Goal: Register for event/course

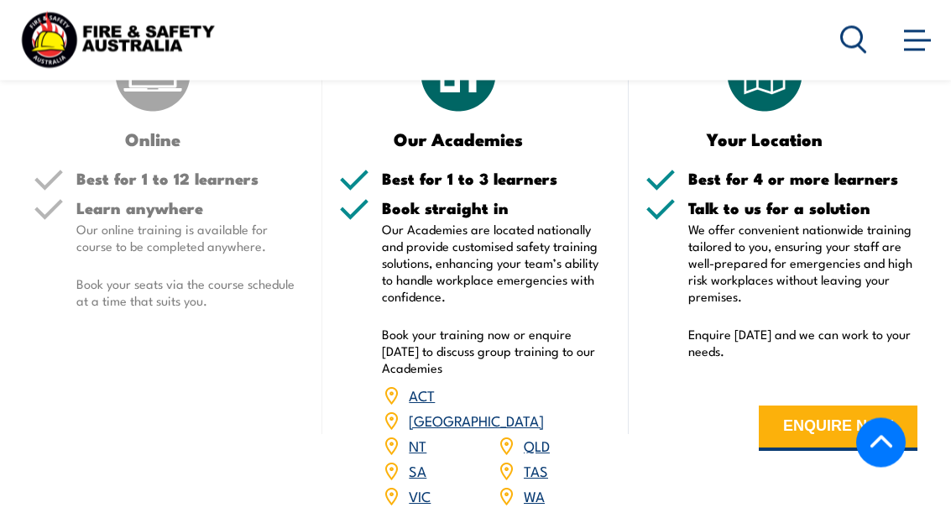
scroll to position [1977, 0]
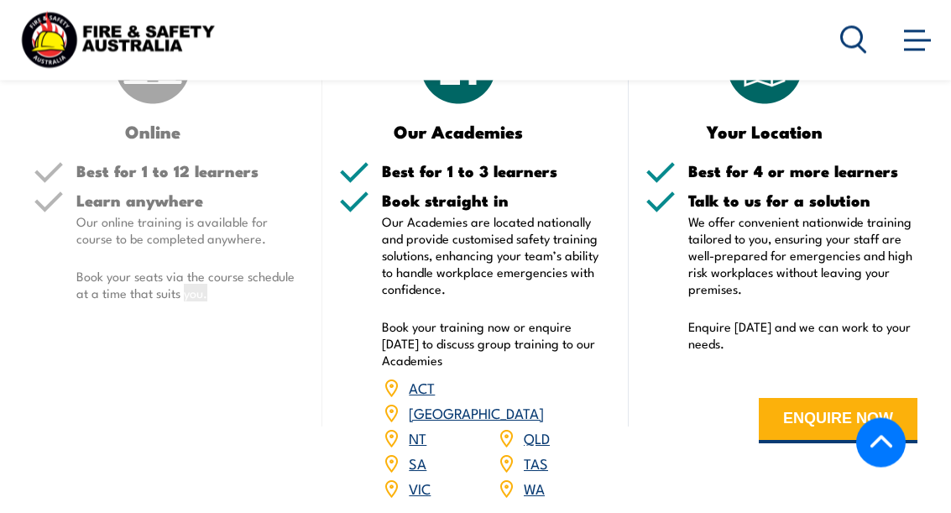
click at [96, 445] on div "Online Best for 1 to 12 learners Learn anywhere Our online training is availabl…" at bounding box center [170, 274] width 306 height 498
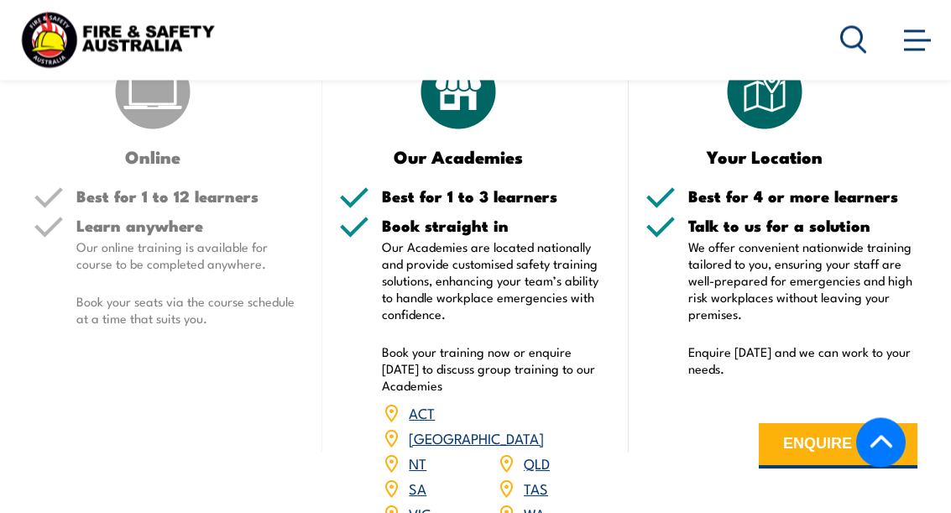
scroll to position [1953, 0]
click at [543, 427] on link "[GEOGRAPHIC_DATA]" at bounding box center [476, 437] width 135 height 20
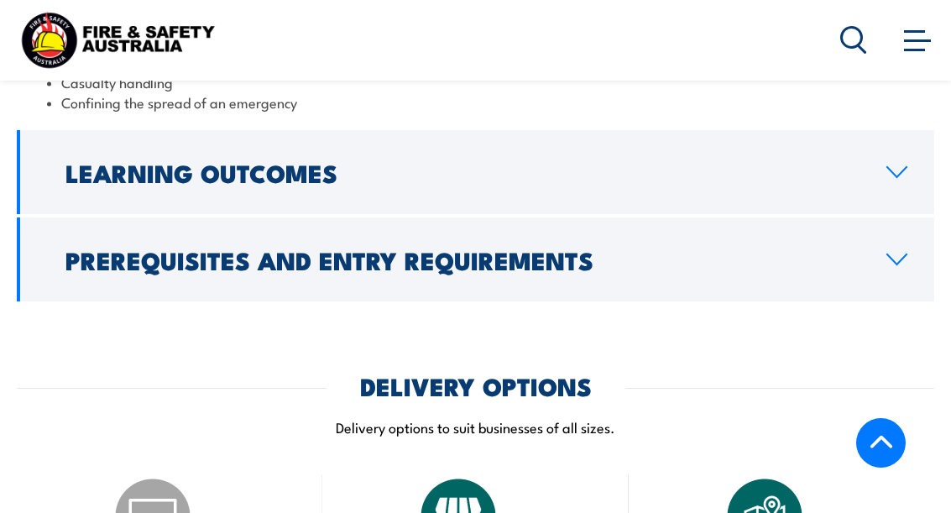
scroll to position [1518, 0]
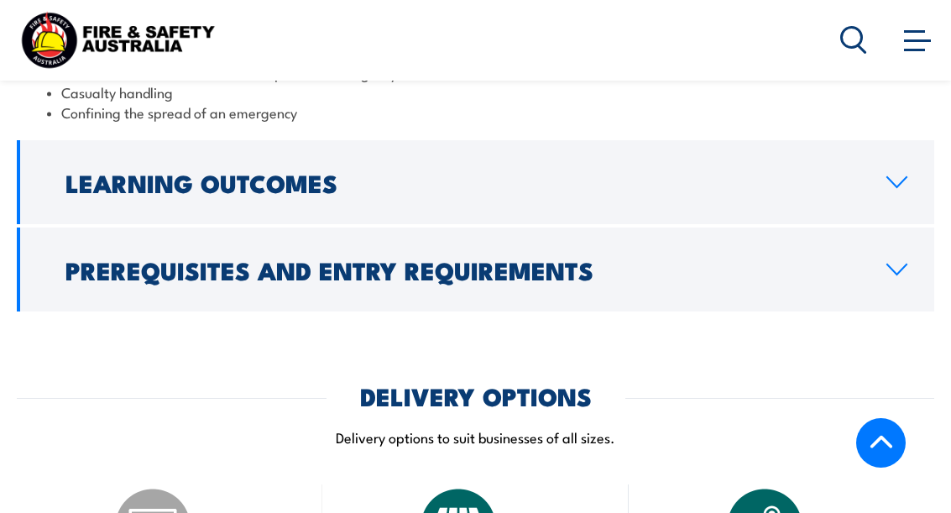
click at [897, 263] on icon at bounding box center [896, 269] width 23 height 13
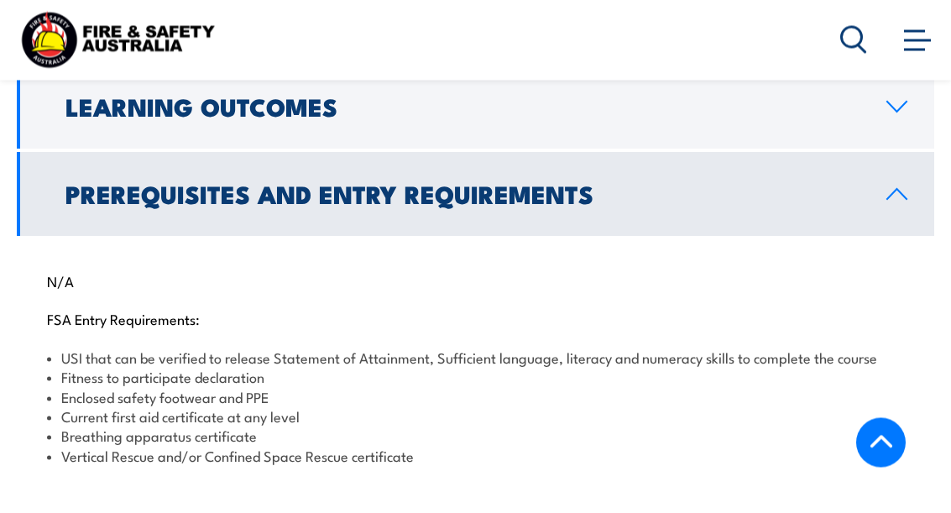
scroll to position [1442, 0]
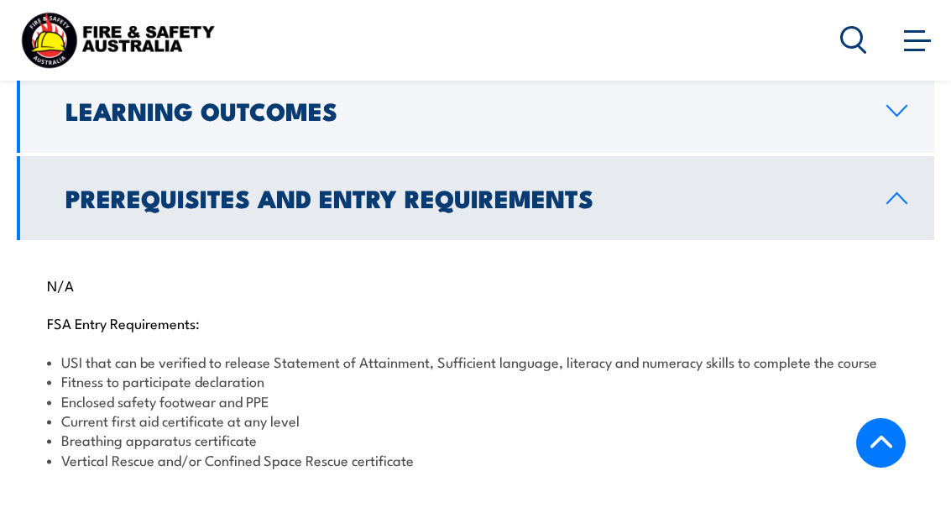
click at [901, 114] on link "Learning Outcomes" at bounding box center [475, 111] width 917 height 84
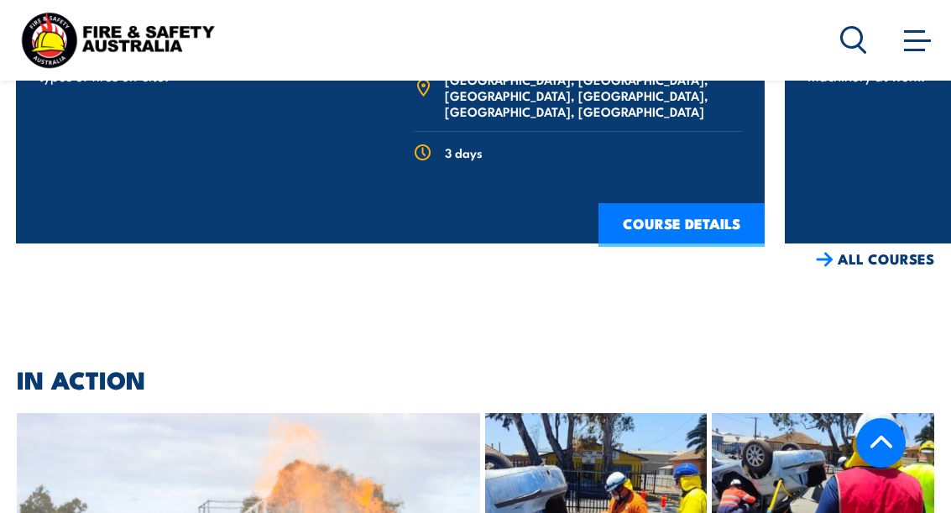
scroll to position [2740, 0]
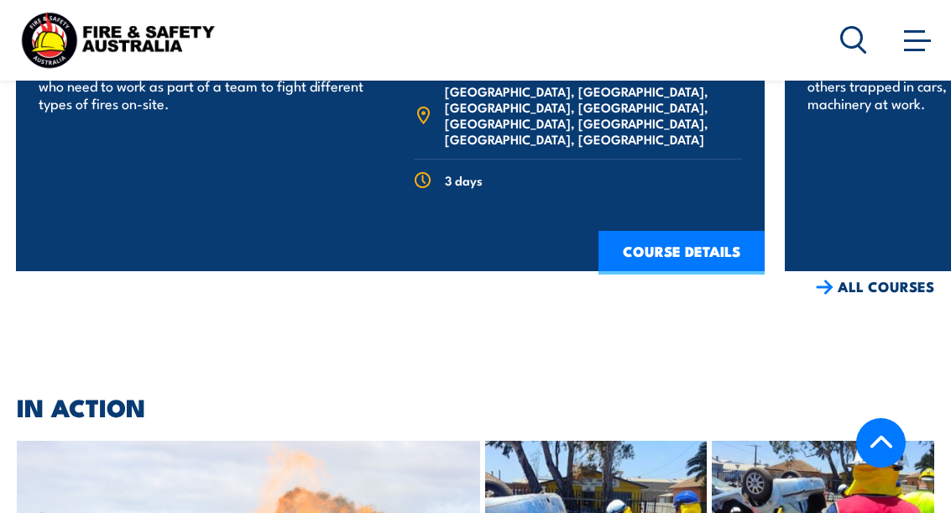
click at [879, 277] on link "ALL COURSES" at bounding box center [875, 286] width 118 height 19
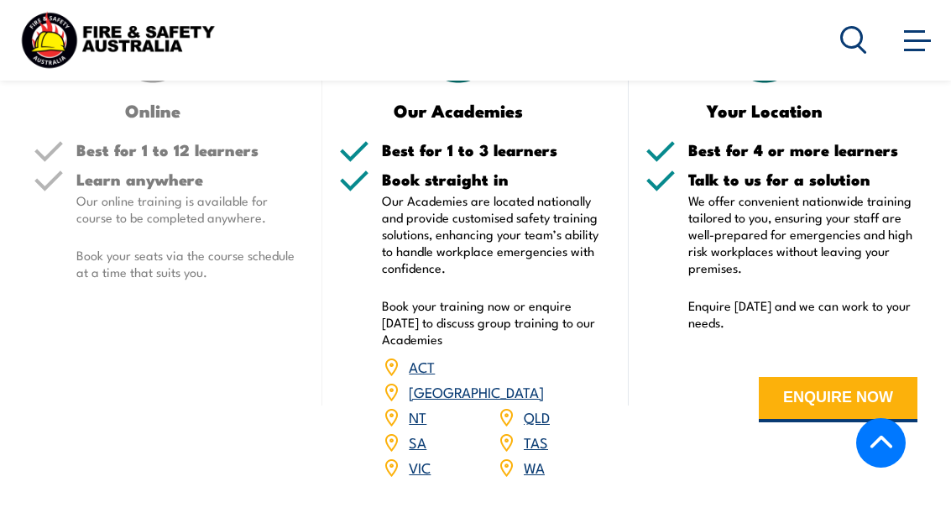
scroll to position [1998, 0]
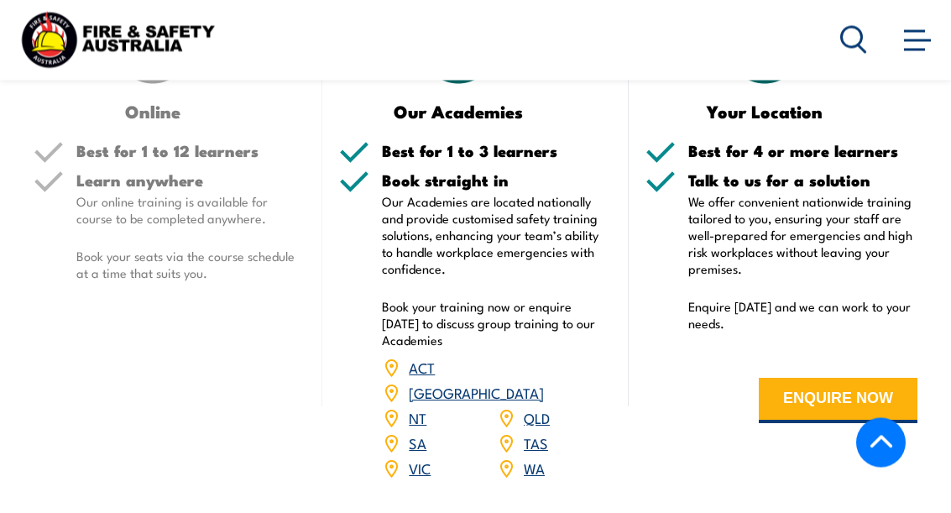
click at [544, 383] on link "[GEOGRAPHIC_DATA]" at bounding box center [476, 393] width 135 height 20
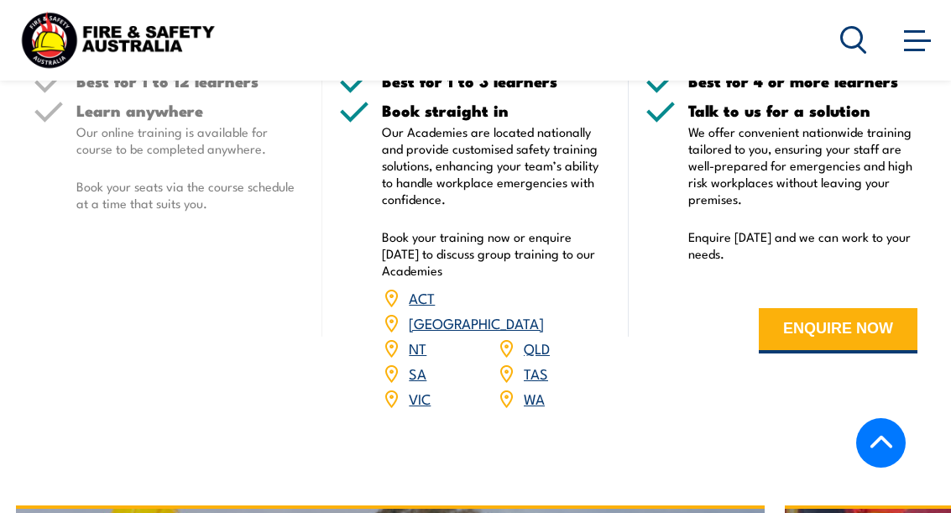
scroll to position [2072, 0]
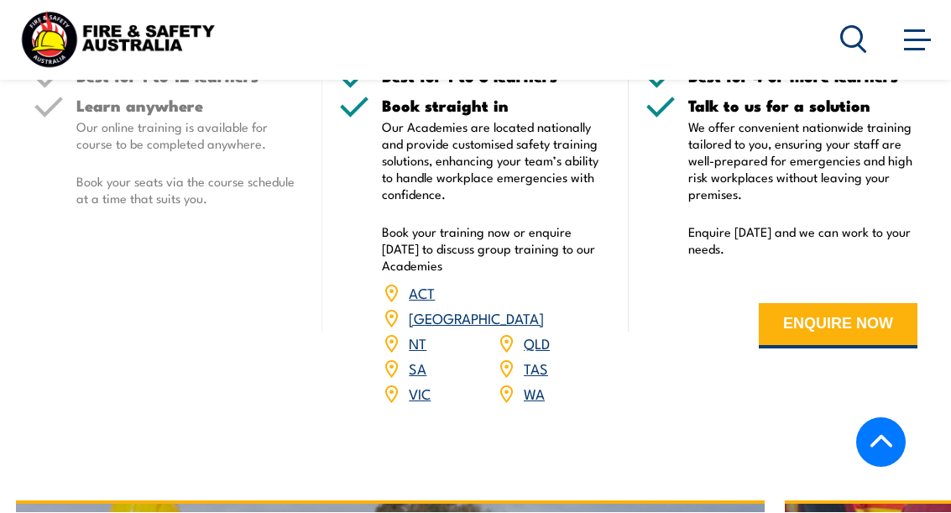
click at [409, 384] on link "VIC" at bounding box center [420, 394] width 22 height 20
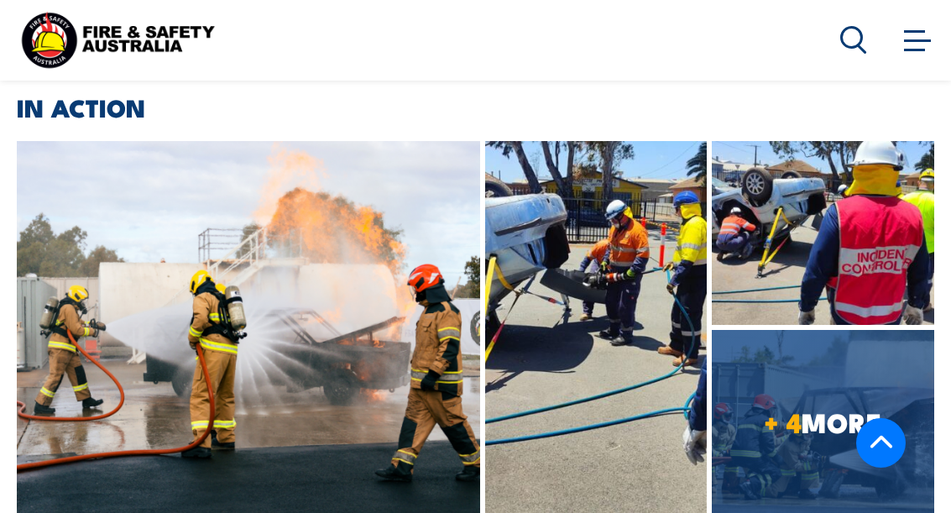
scroll to position [3077, 0]
